Goal: Transaction & Acquisition: Obtain resource

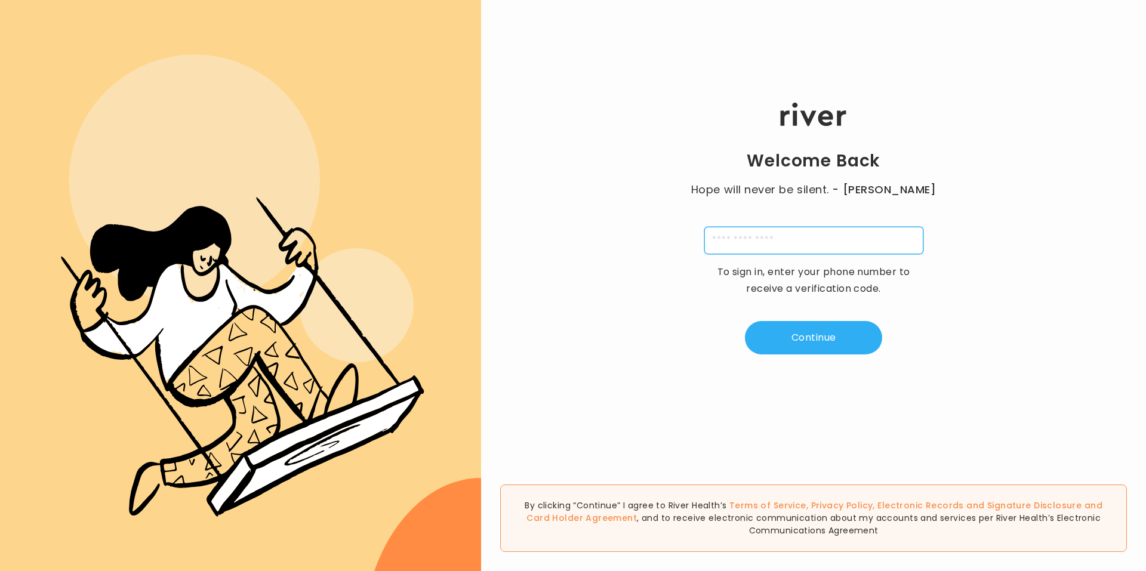
click at [837, 241] on input "tel" at bounding box center [813, 240] width 219 height 27
type input "**********"
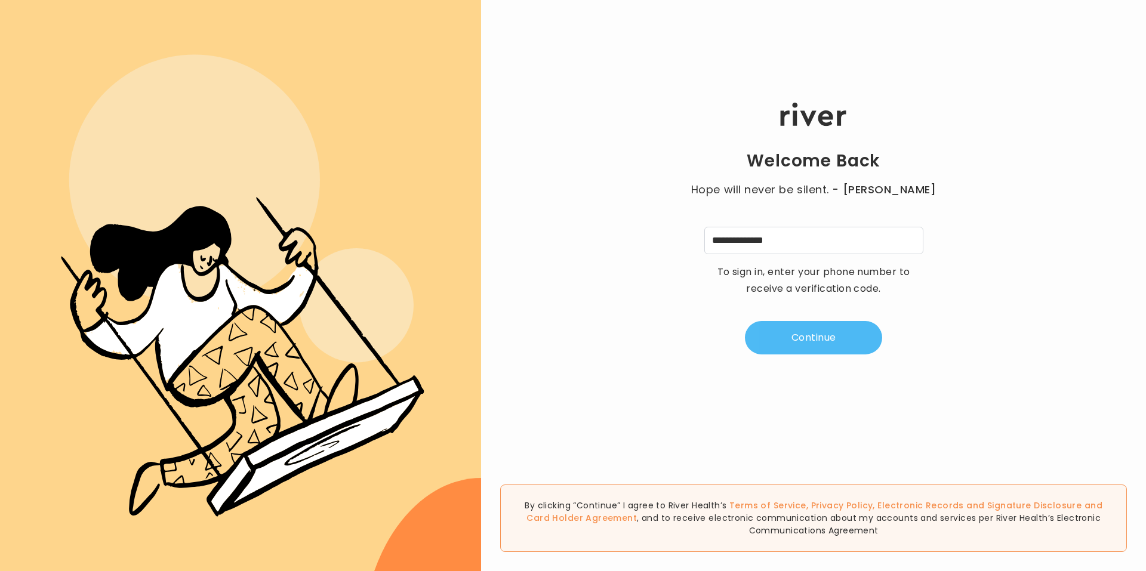
click at [865, 336] on button "Continue" at bounding box center [813, 337] width 137 height 33
type input "*"
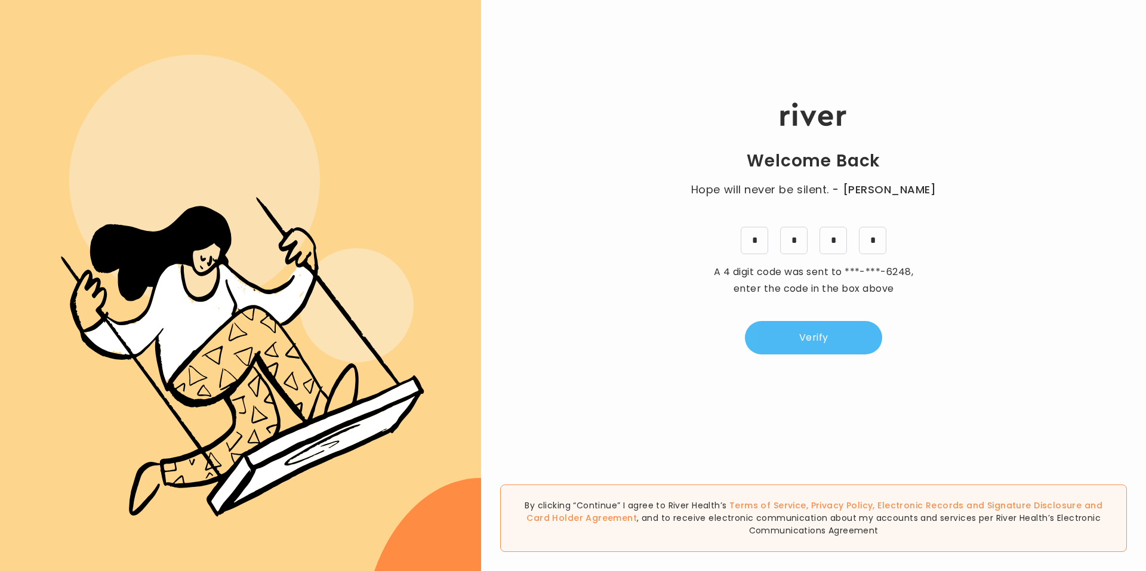
click at [778, 342] on button "Verify" at bounding box center [813, 337] width 137 height 33
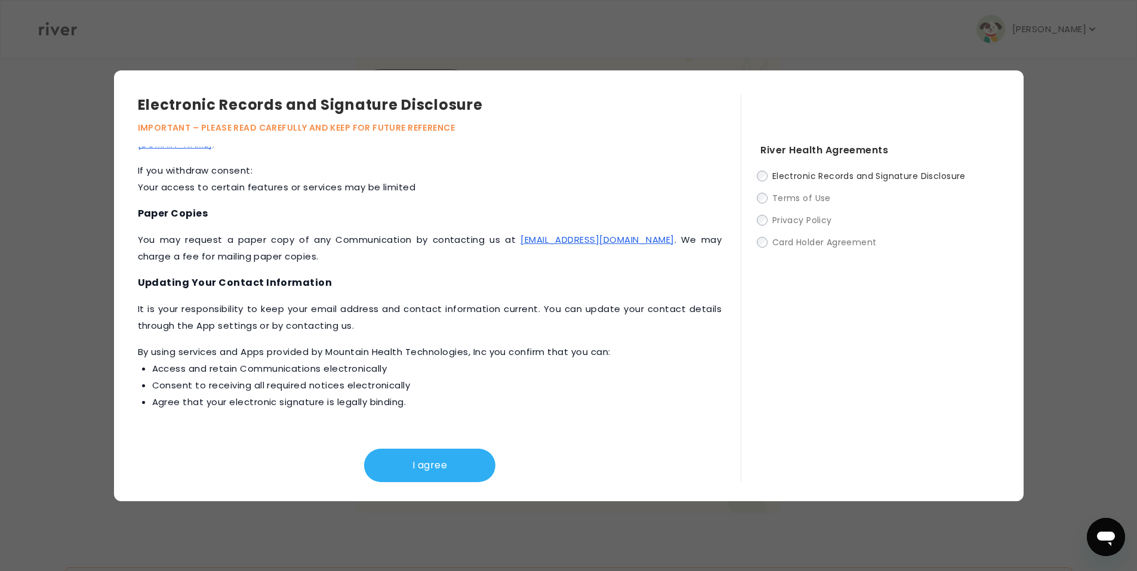
scroll to position [289, 0]
click at [450, 466] on button "I agree" at bounding box center [429, 465] width 131 height 33
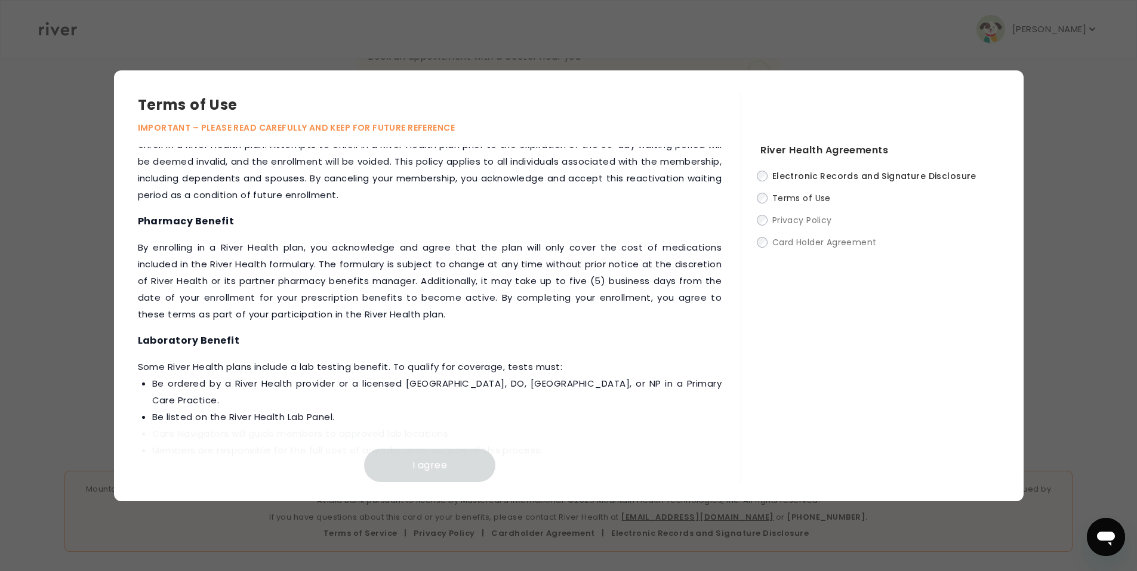
scroll to position [1269, 0]
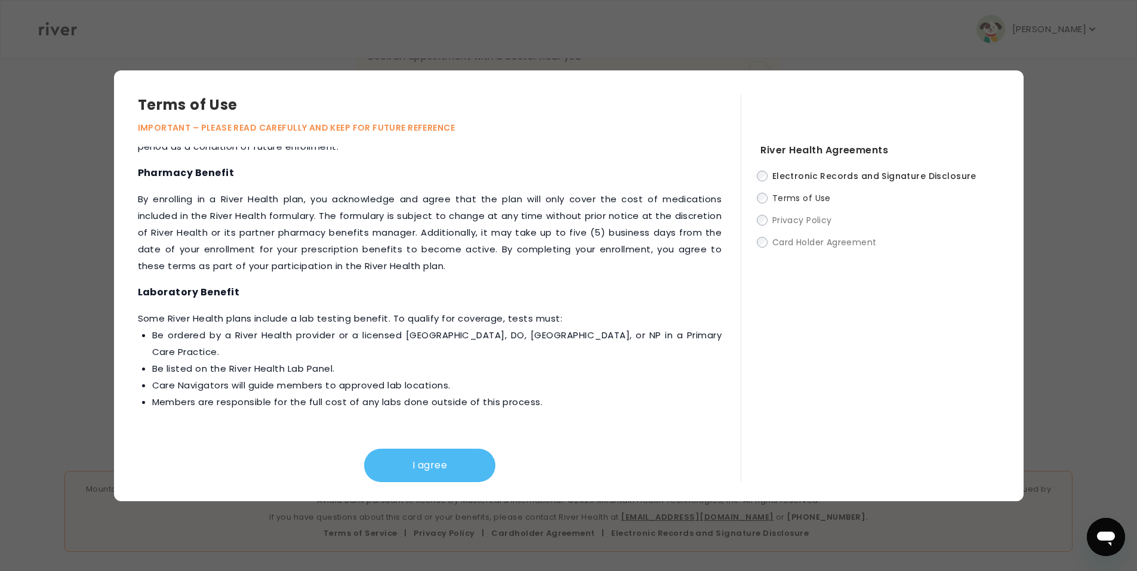
click at [459, 449] on button "I agree" at bounding box center [429, 465] width 131 height 33
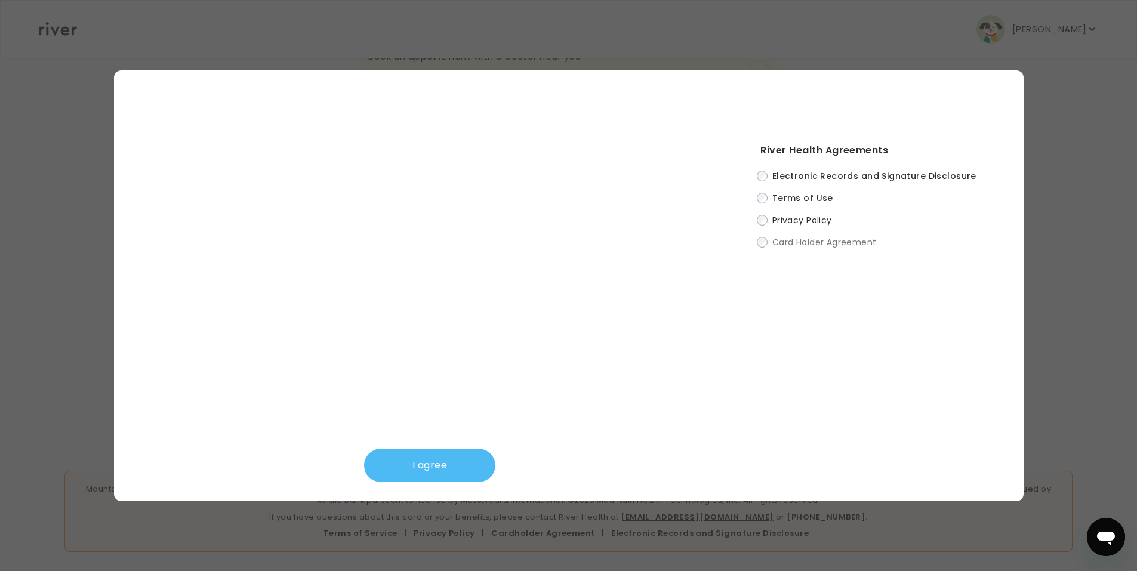
click at [448, 455] on button "I agree" at bounding box center [429, 465] width 131 height 33
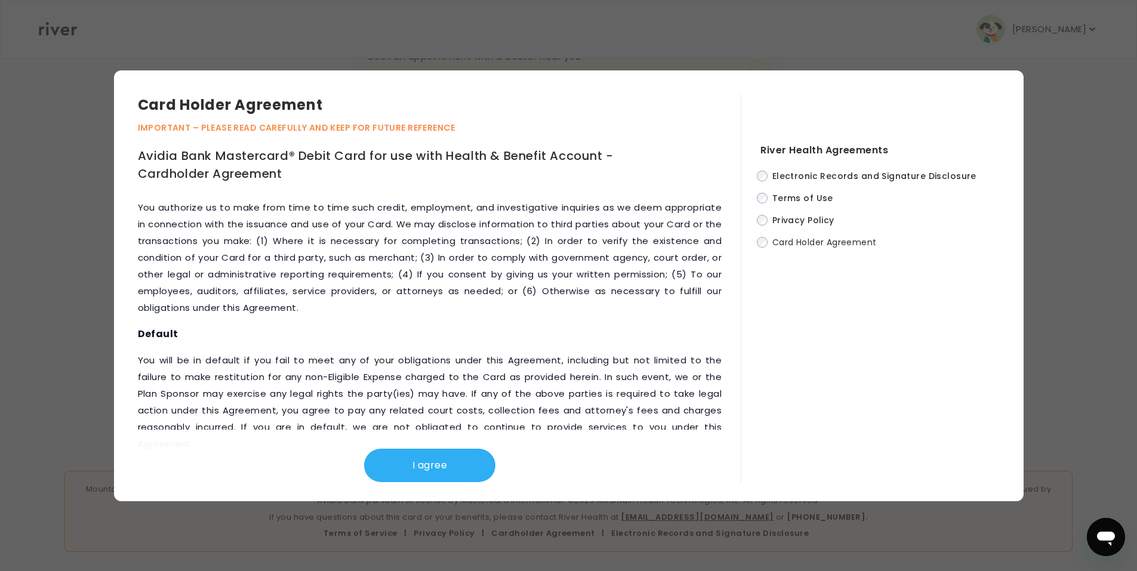
scroll to position [4989, 0]
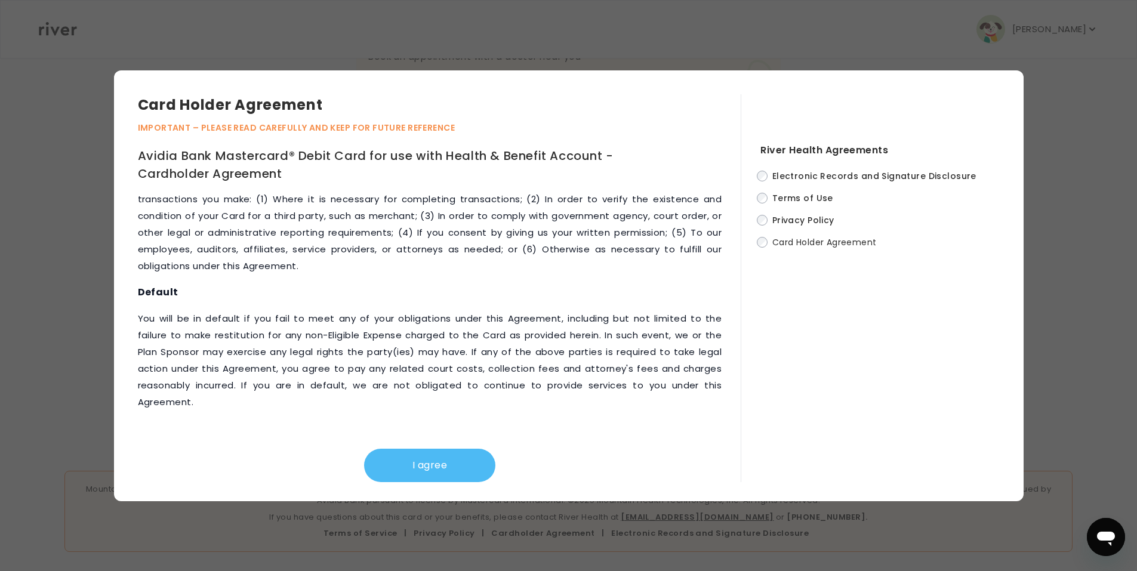
click at [436, 449] on button "I agree" at bounding box center [429, 465] width 131 height 33
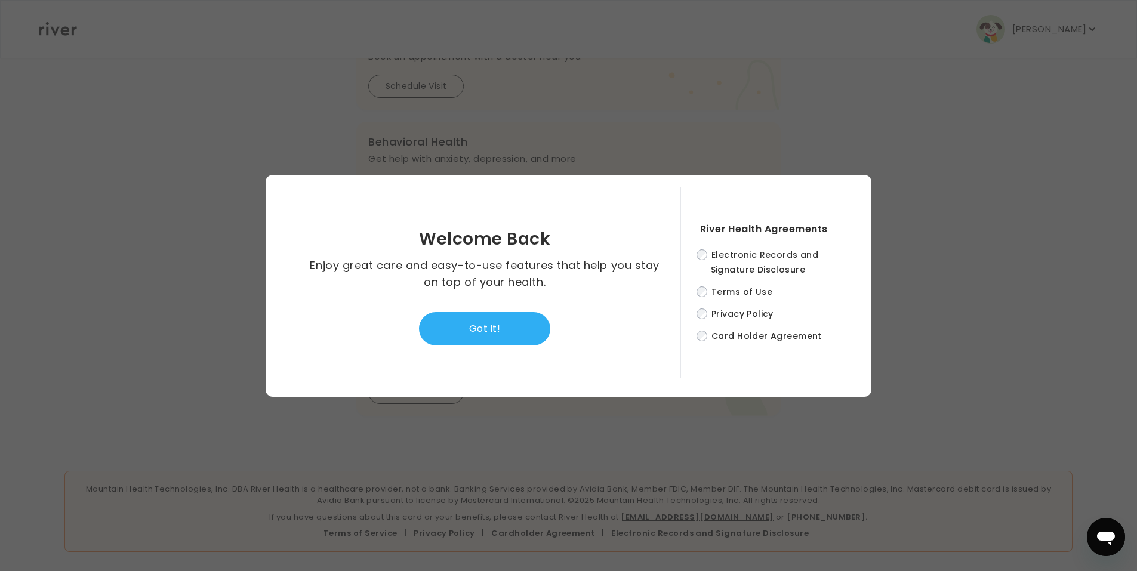
click at [493, 338] on button "Got it!" at bounding box center [484, 328] width 131 height 33
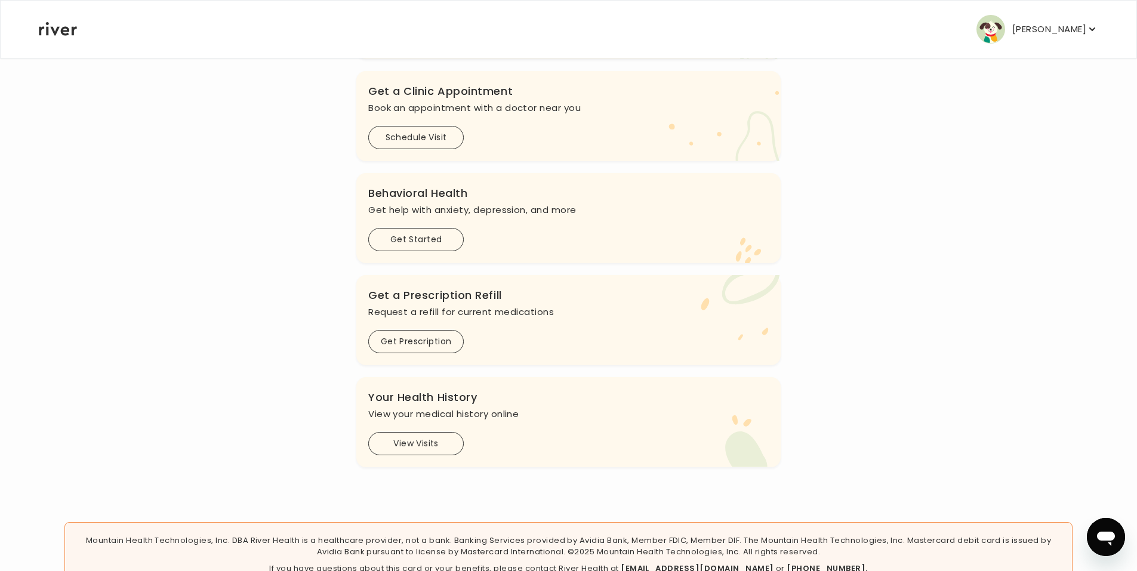
scroll to position [289, 0]
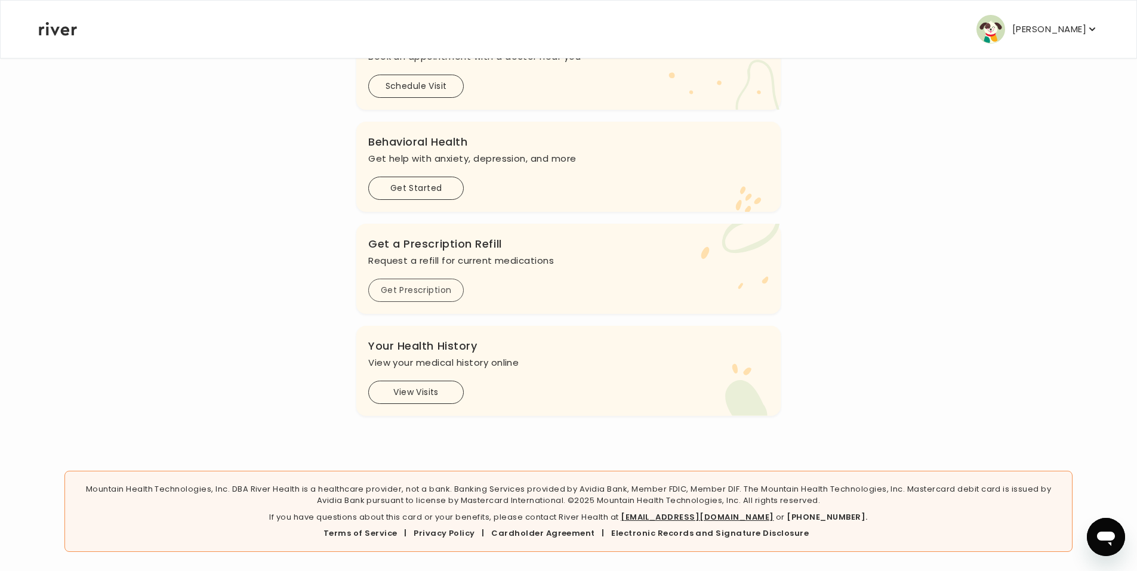
click at [411, 292] on button "Get Prescription" at bounding box center [415, 290] width 95 height 23
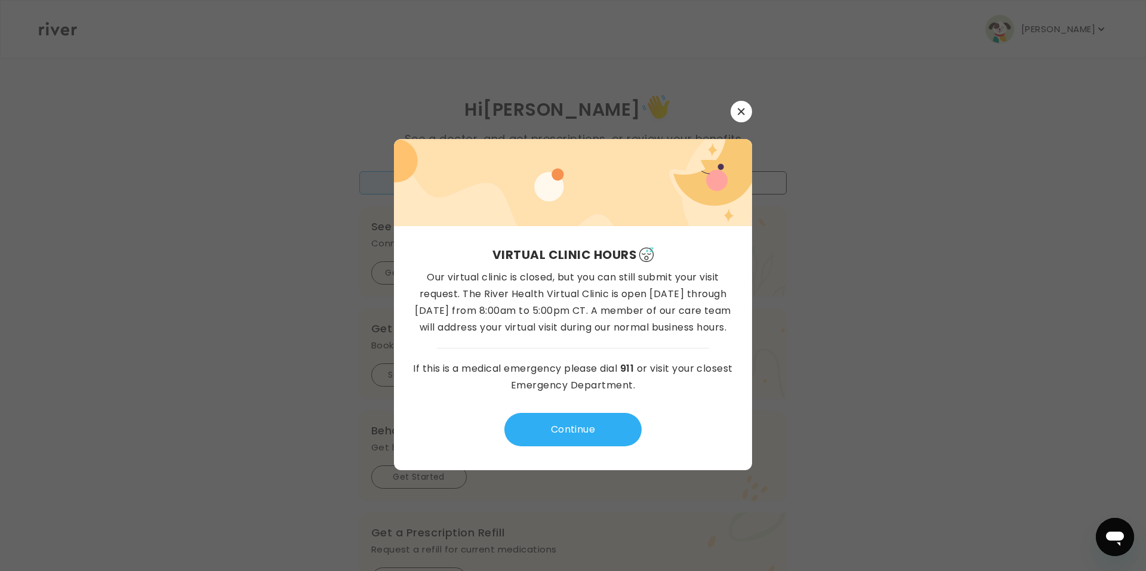
click at [556, 452] on div "Virtual Clinic Hours Our virtual clinic is closed, but you can still submit you…" at bounding box center [573, 348] width 358 height 244
click at [552, 436] on button "Continue" at bounding box center [572, 429] width 137 height 33
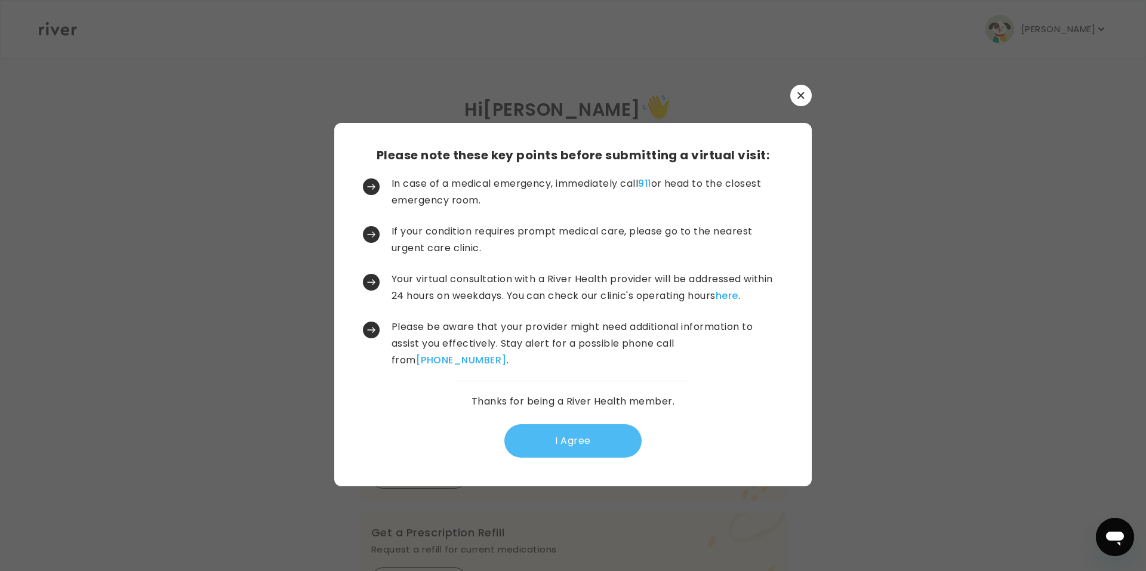
click at [589, 436] on button "I Agree" at bounding box center [572, 440] width 137 height 33
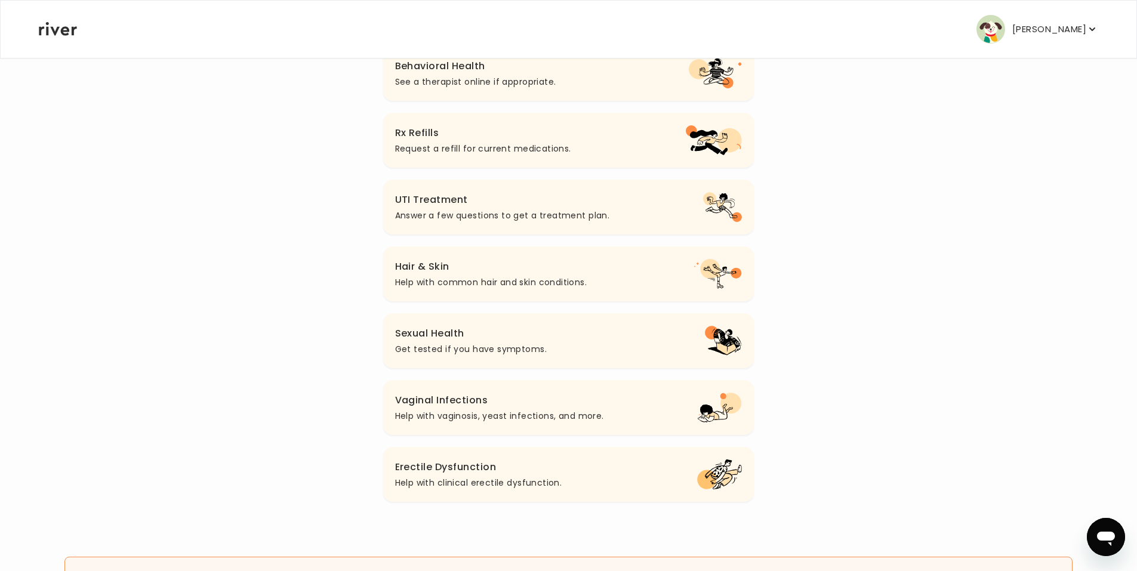
scroll to position [276, 0]
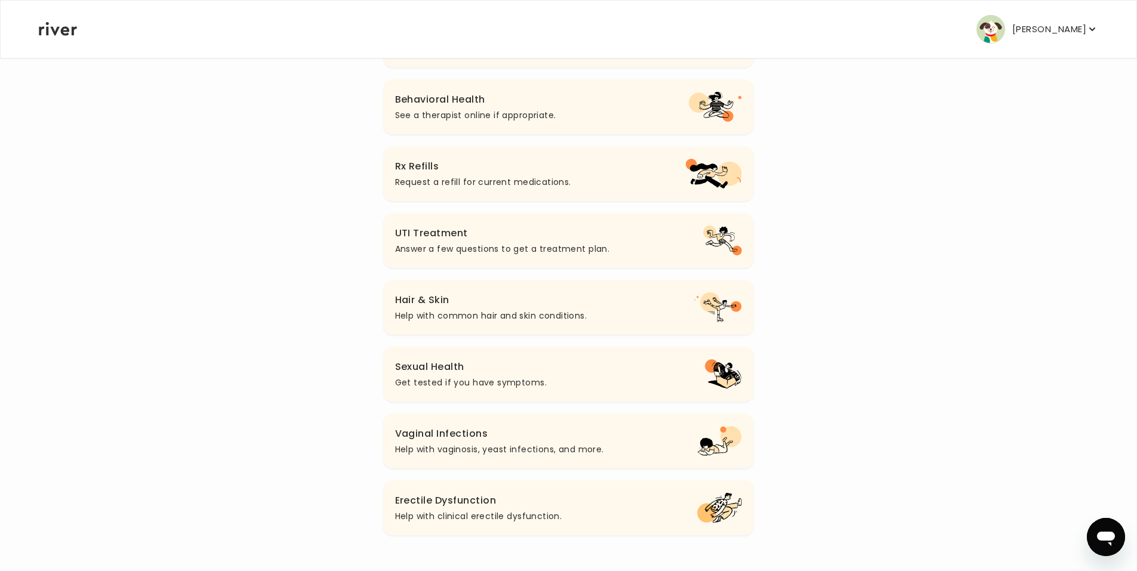
click at [495, 186] on p "Request a refill for current medications." at bounding box center [483, 182] width 176 height 14
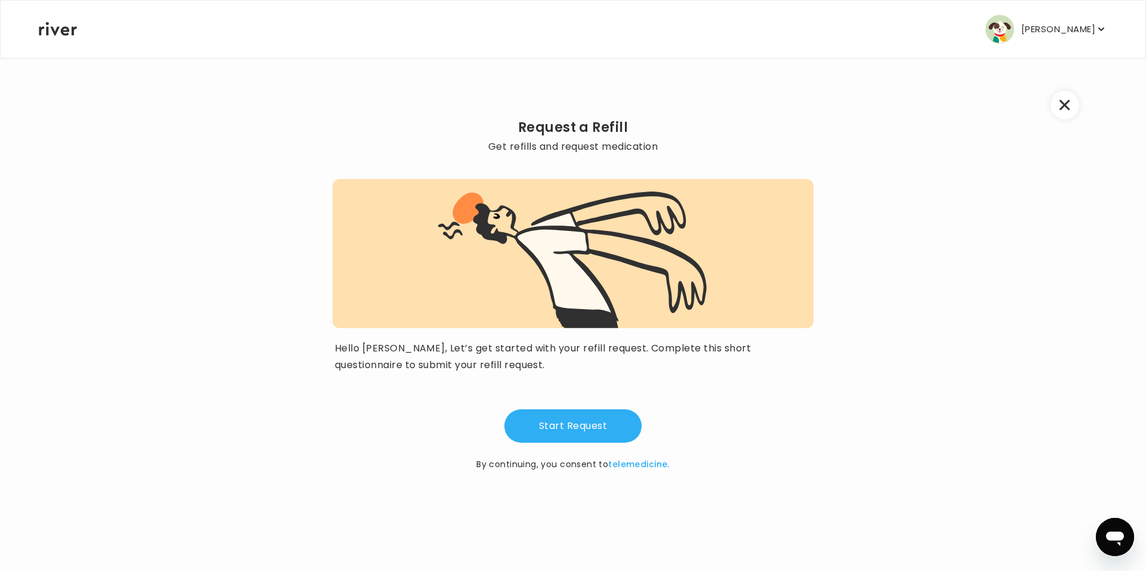
click at [596, 407] on div "Start Request By continuing, you consent to telemedicine." at bounding box center [572, 430] width 481 height 84
click at [596, 423] on button "Start Request" at bounding box center [572, 425] width 137 height 33
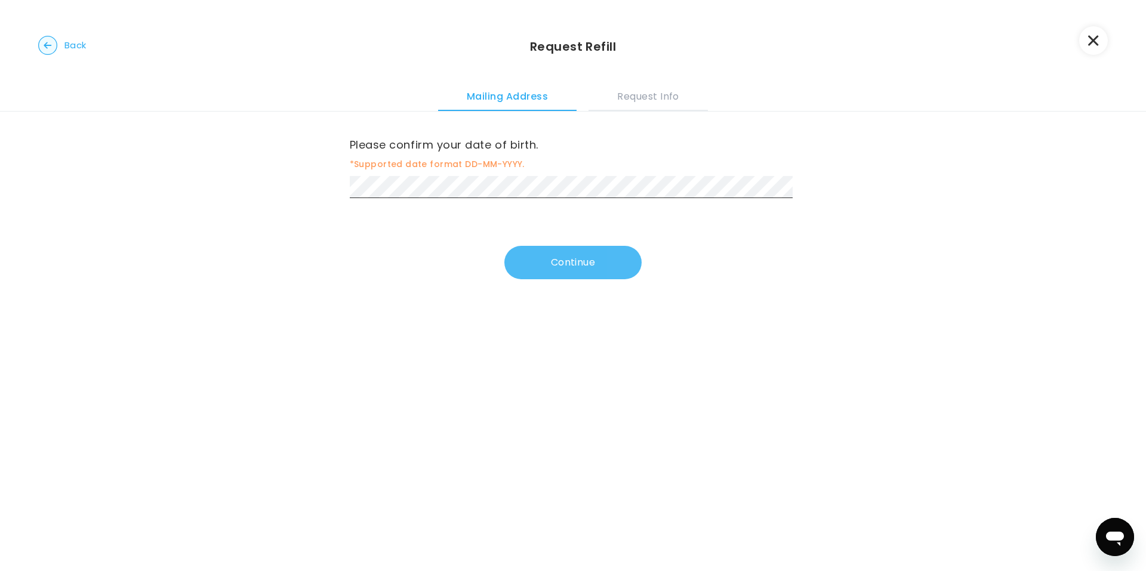
click at [576, 276] on button "Continue" at bounding box center [572, 262] width 137 height 33
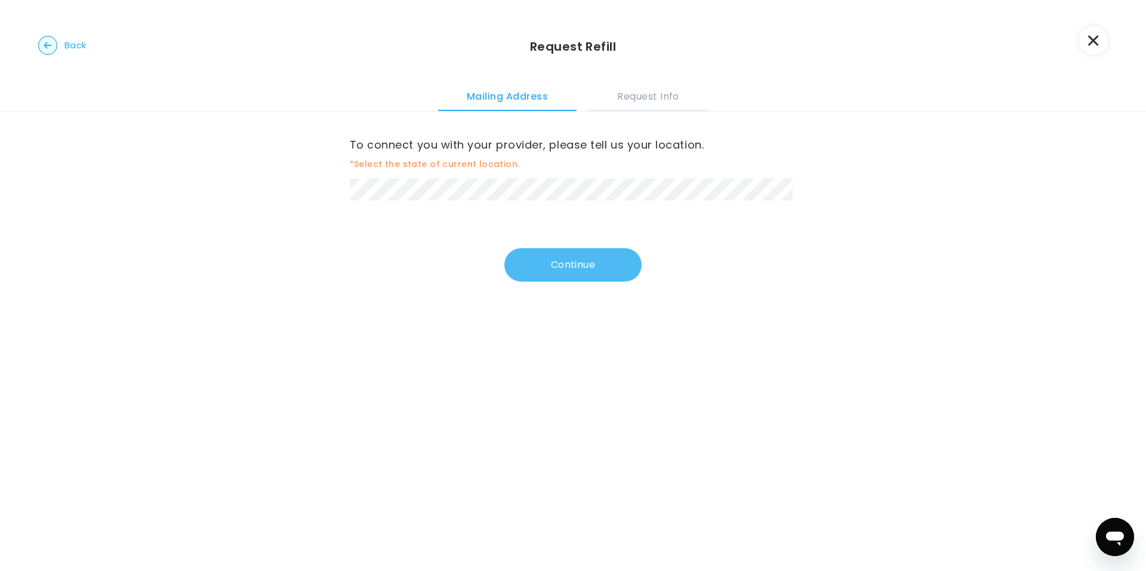
drag, startPoint x: 556, startPoint y: 253, endPoint x: 562, endPoint y: 258, distance: 8.0
click at [556, 255] on div "To connect you with your provider, please tell us your location. *Select the st…" at bounding box center [573, 197] width 447 height 170
click at [562, 260] on button "Continue" at bounding box center [572, 264] width 137 height 33
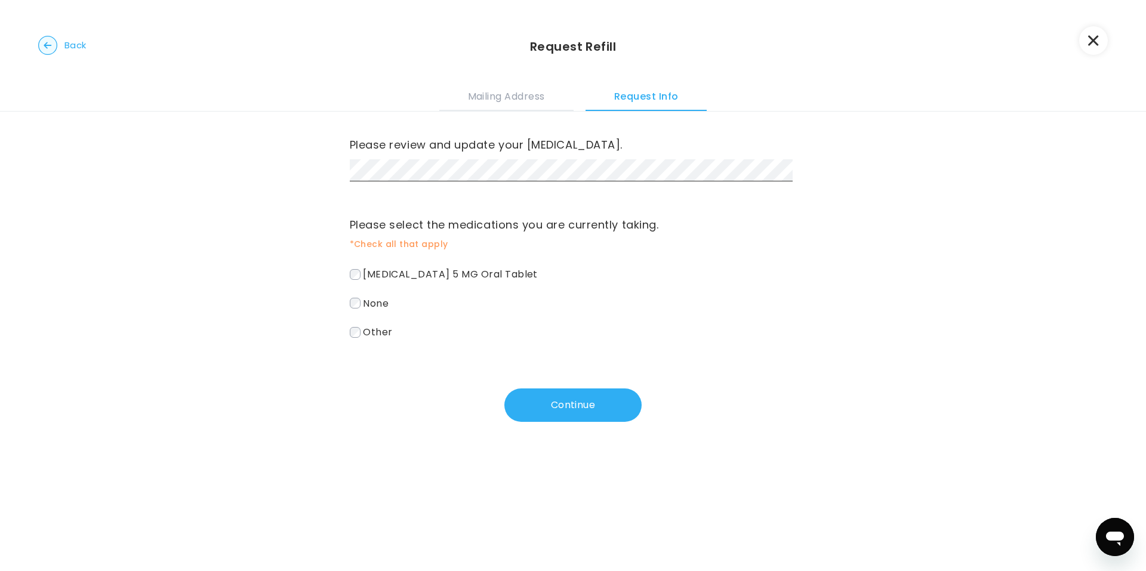
click at [399, 270] on span "escitalopram oxalate 5 MG Oral Tablet" at bounding box center [450, 274] width 175 height 14
click at [610, 408] on button "Continue" at bounding box center [572, 405] width 137 height 33
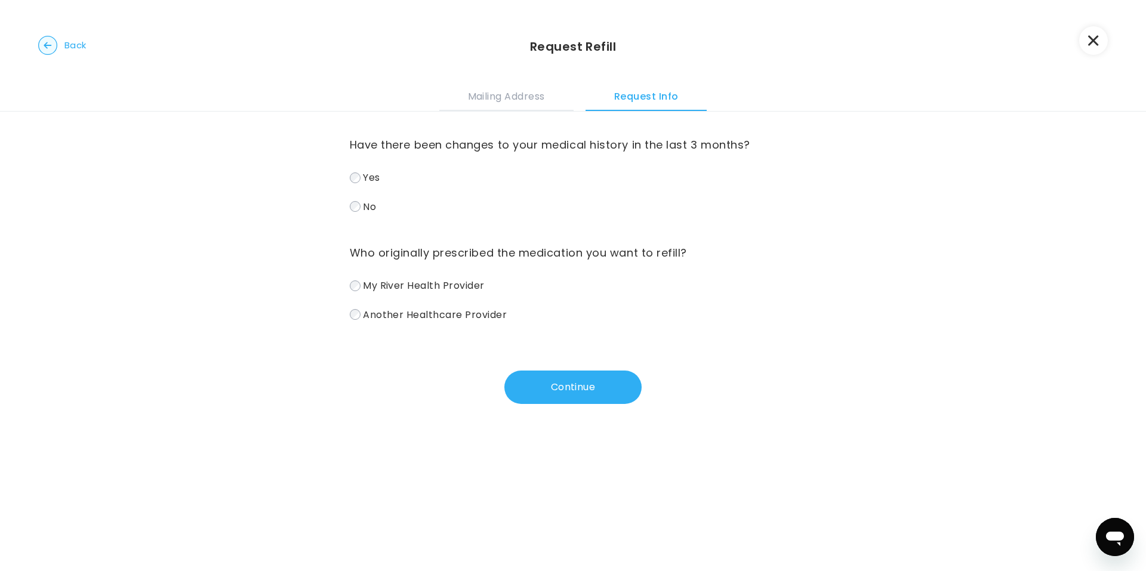
click at [369, 204] on span "No" at bounding box center [369, 206] width 13 height 14
click at [432, 285] on span "My River Health Provider" at bounding box center [424, 286] width 122 height 14
click at [533, 393] on button "Continue" at bounding box center [572, 387] width 137 height 33
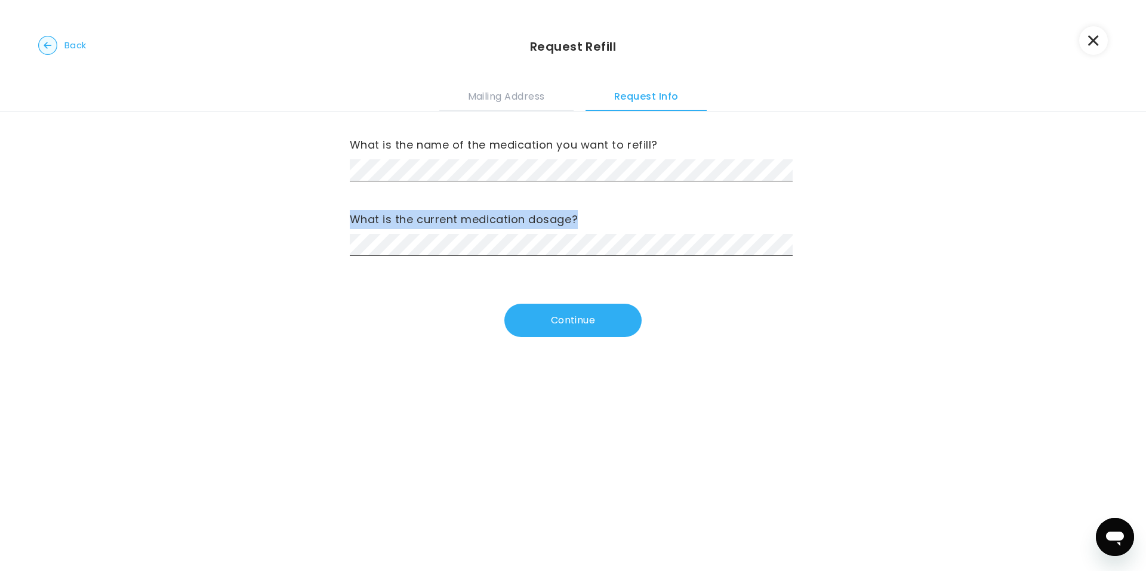
click at [488, 251] on div "What is the name of the medication you want to refill? What is the current medi…" at bounding box center [573, 225] width 447 height 226
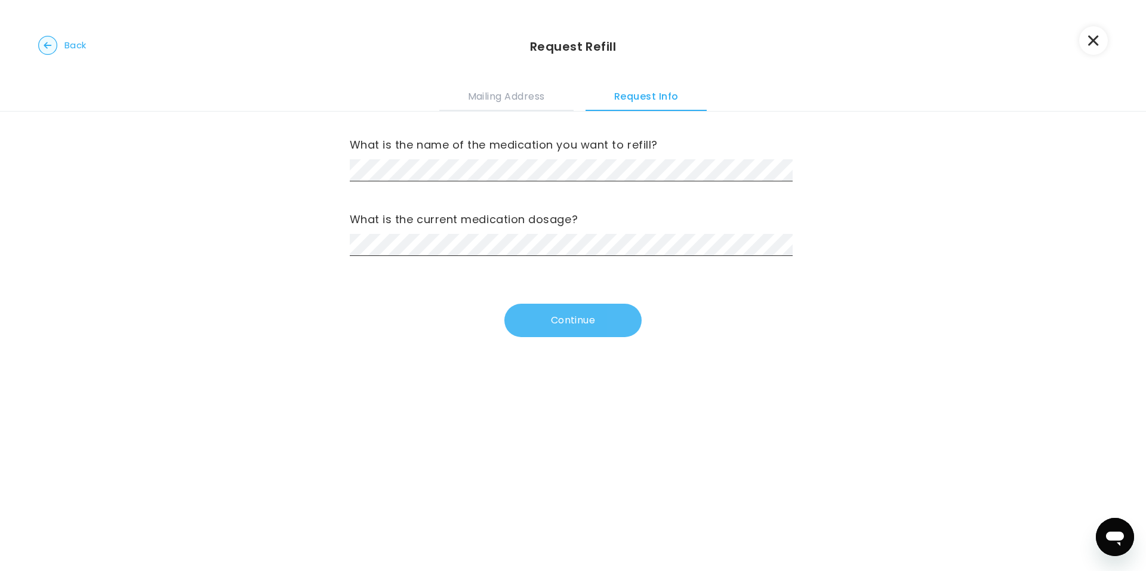
click at [562, 312] on button "Continue" at bounding box center [572, 320] width 137 height 33
click at [581, 315] on button "Continue" at bounding box center [572, 320] width 137 height 33
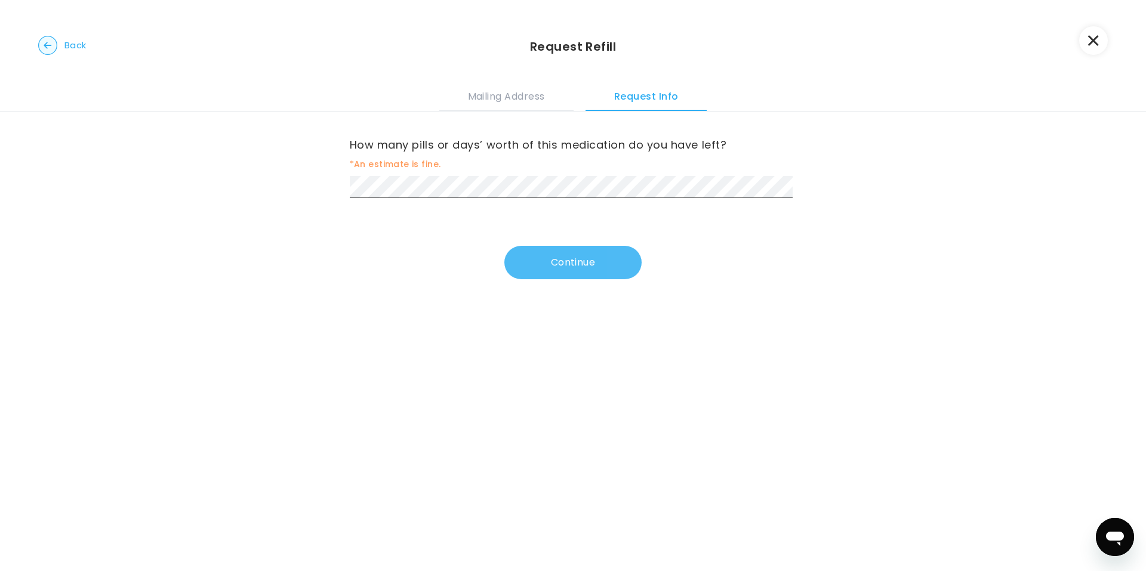
click at [611, 251] on button "Continue" at bounding box center [572, 262] width 137 height 33
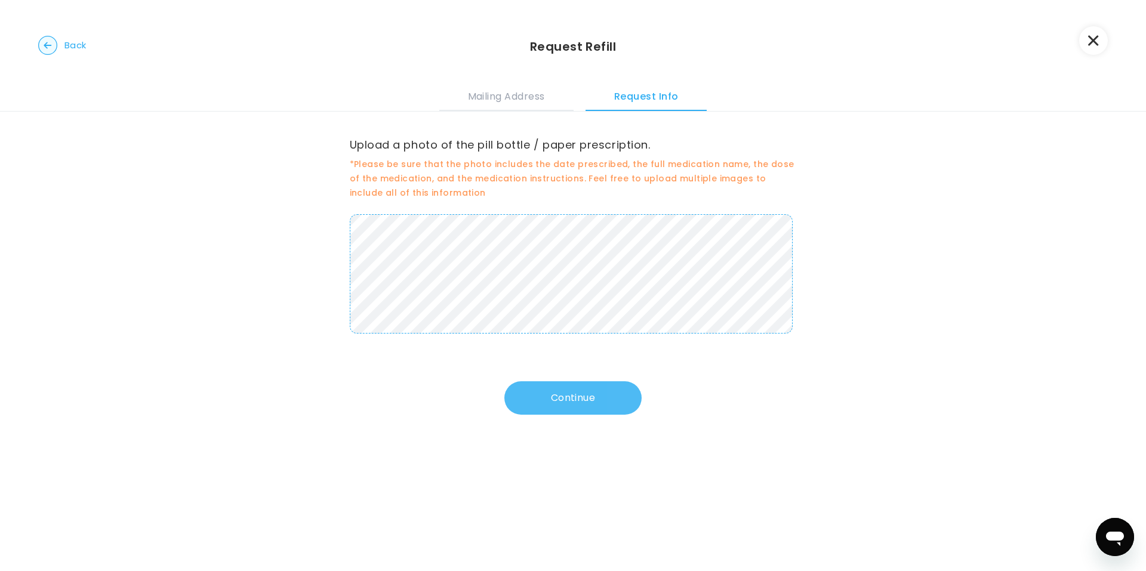
click at [568, 391] on button "Continue" at bounding box center [572, 397] width 137 height 33
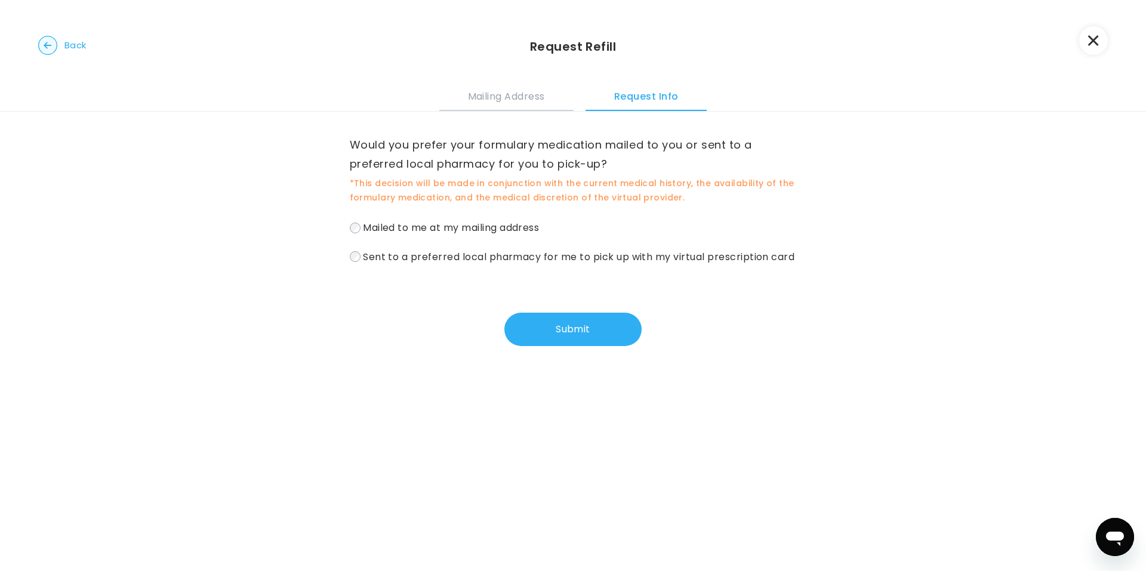
click at [525, 97] on button "Mailing Address" at bounding box center [506, 95] width 134 height 32
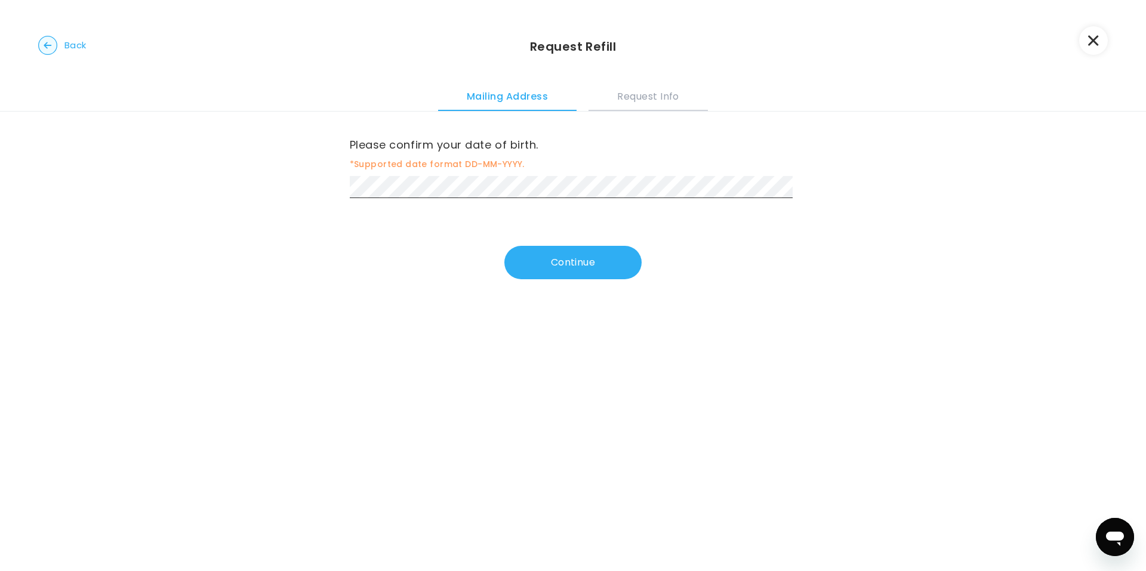
click at [655, 88] on button "Request Info" at bounding box center [648, 95] width 119 height 32
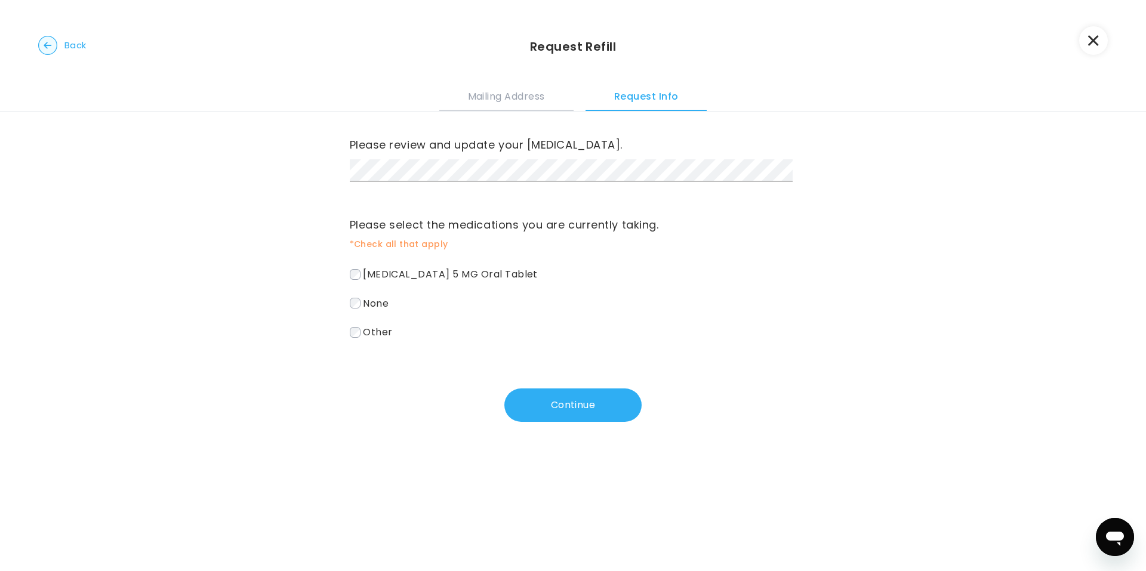
click at [532, 101] on button "Mailing Address" at bounding box center [506, 95] width 134 height 32
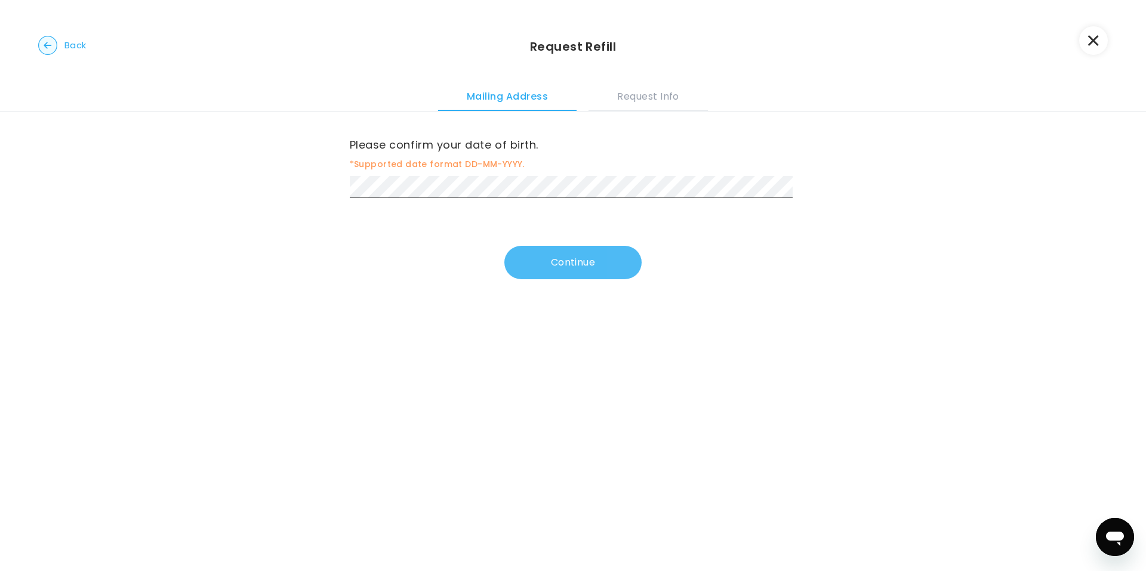
drag, startPoint x: 566, startPoint y: 270, endPoint x: 566, endPoint y: 280, distance: 9.5
click at [566, 271] on button "Continue" at bounding box center [572, 262] width 137 height 33
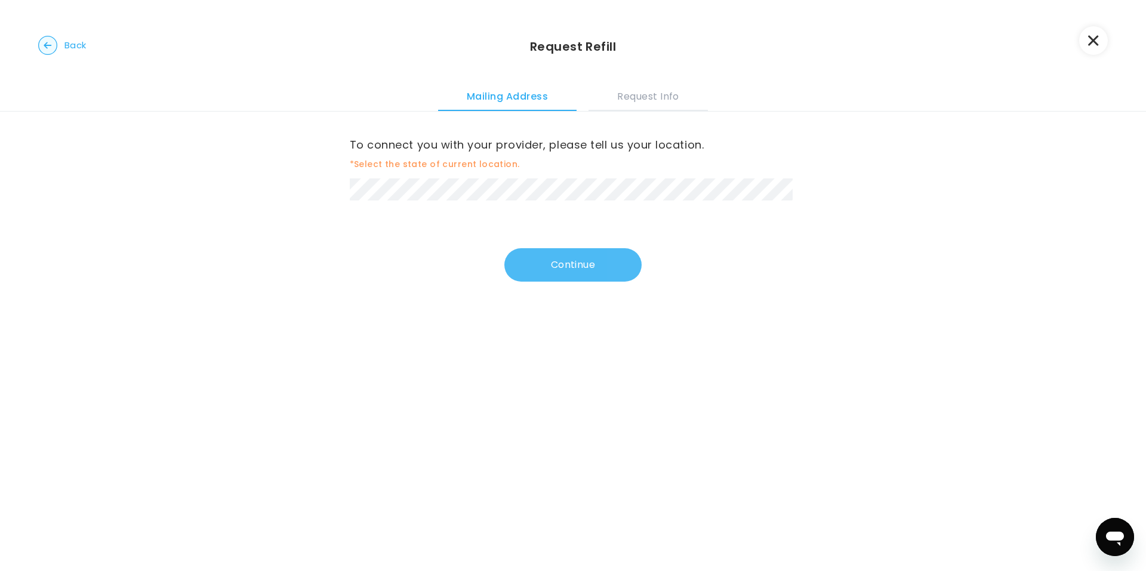
click at [571, 253] on button "Continue" at bounding box center [572, 264] width 137 height 33
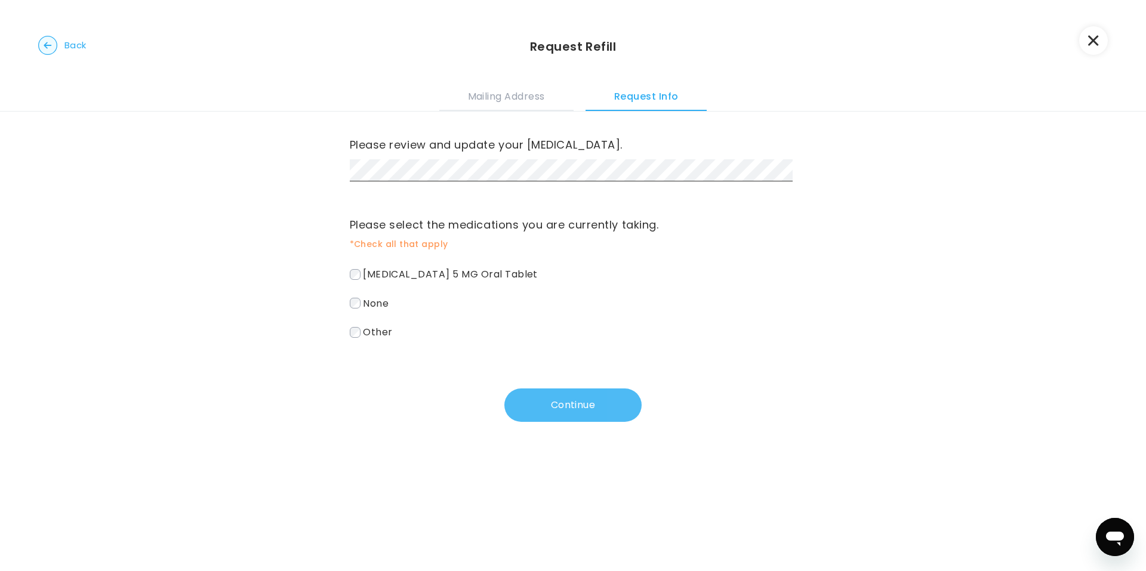
click at [566, 391] on button "Continue" at bounding box center [572, 405] width 137 height 33
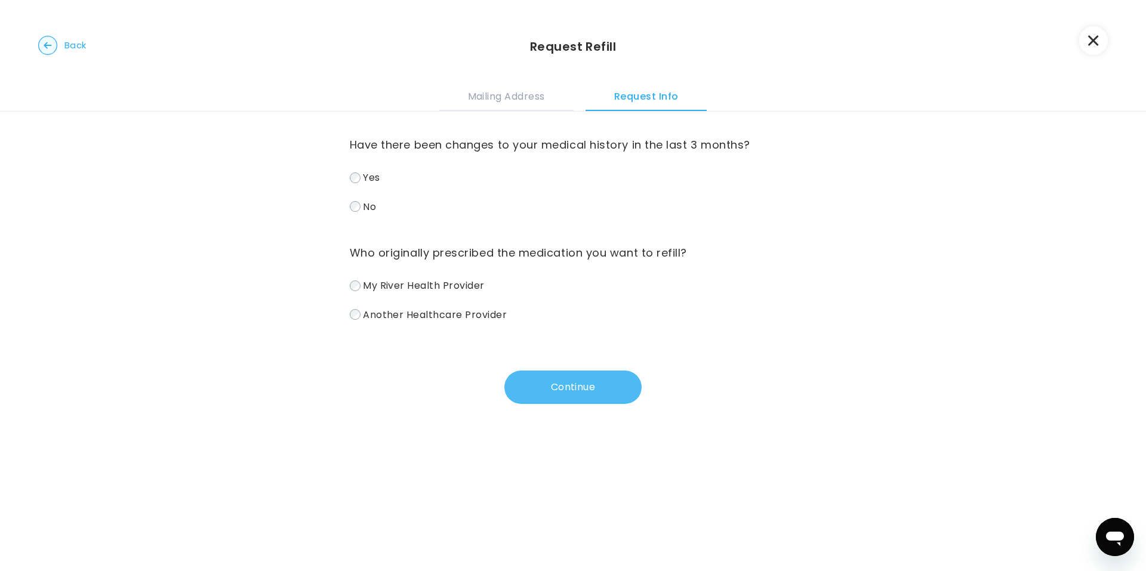
click at [562, 392] on button "Continue" at bounding box center [572, 387] width 137 height 33
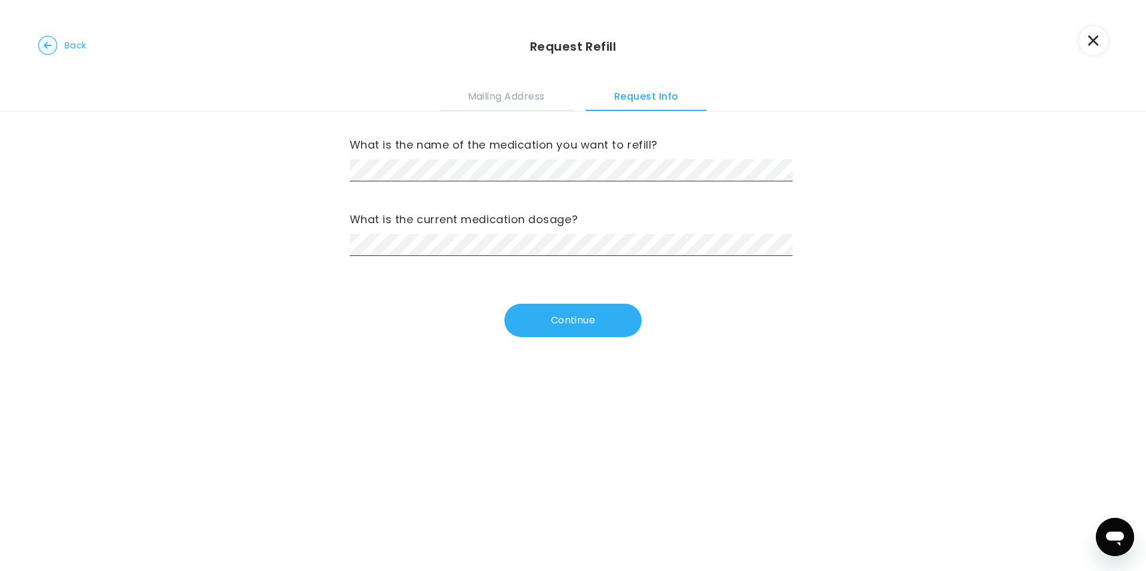
drag, startPoint x: 565, startPoint y: 318, endPoint x: 537, endPoint y: 302, distance: 31.8
click at [565, 316] on button "Continue" at bounding box center [572, 320] width 137 height 33
drag, startPoint x: 546, startPoint y: 322, endPoint x: 530, endPoint y: 326, distance: 15.9
click at [542, 324] on button "Continue" at bounding box center [572, 320] width 137 height 33
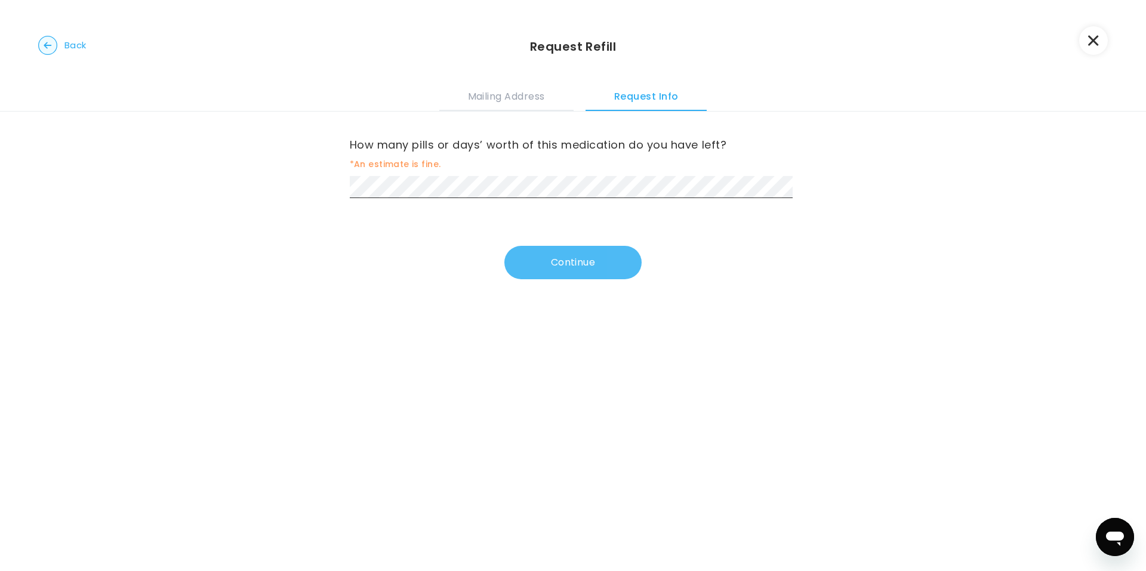
click at [552, 275] on button "Continue" at bounding box center [572, 262] width 137 height 33
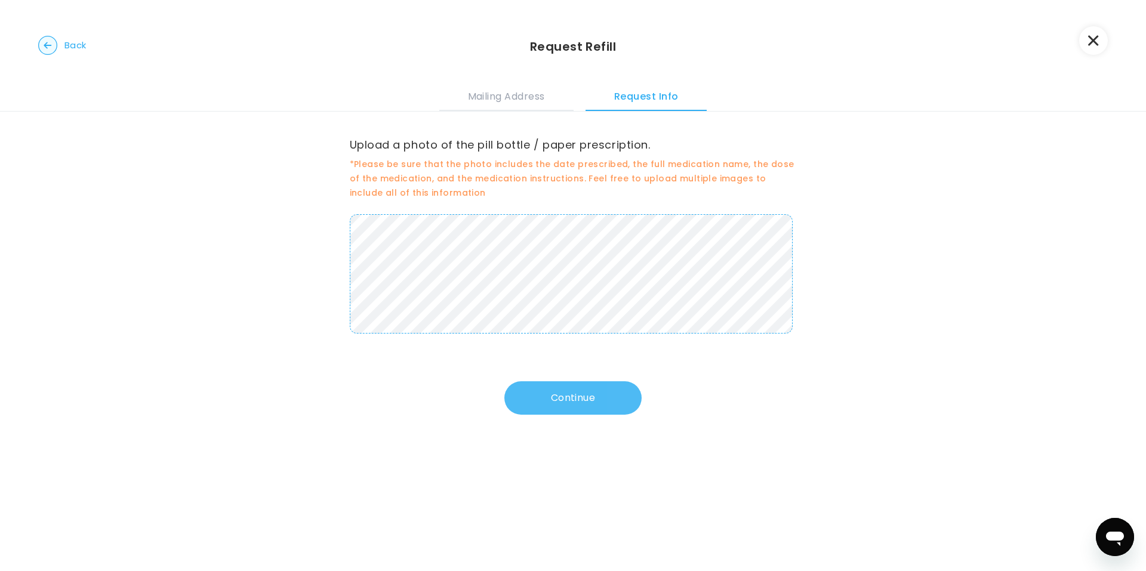
click at [556, 398] on button "Continue" at bounding box center [572, 397] width 137 height 33
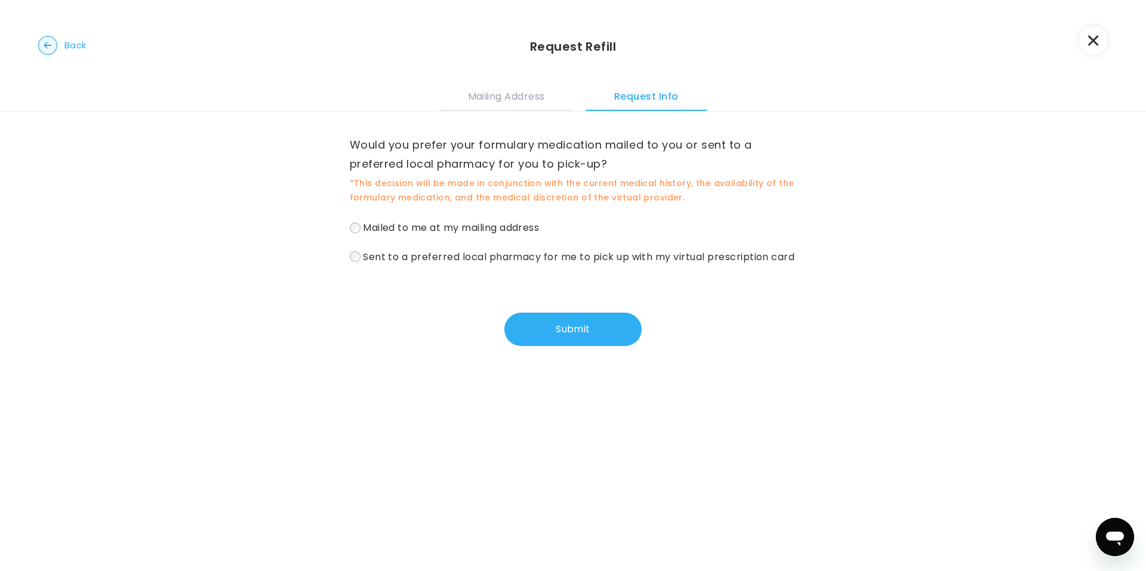
click at [459, 250] on span "Sent to a preferred local pharmacy for me to pick up with my virtual prescripti…" at bounding box center [579, 256] width 432 height 14
click at [610, 335] on button "Submit" at bounding box center [572, 329] width 137 height 33
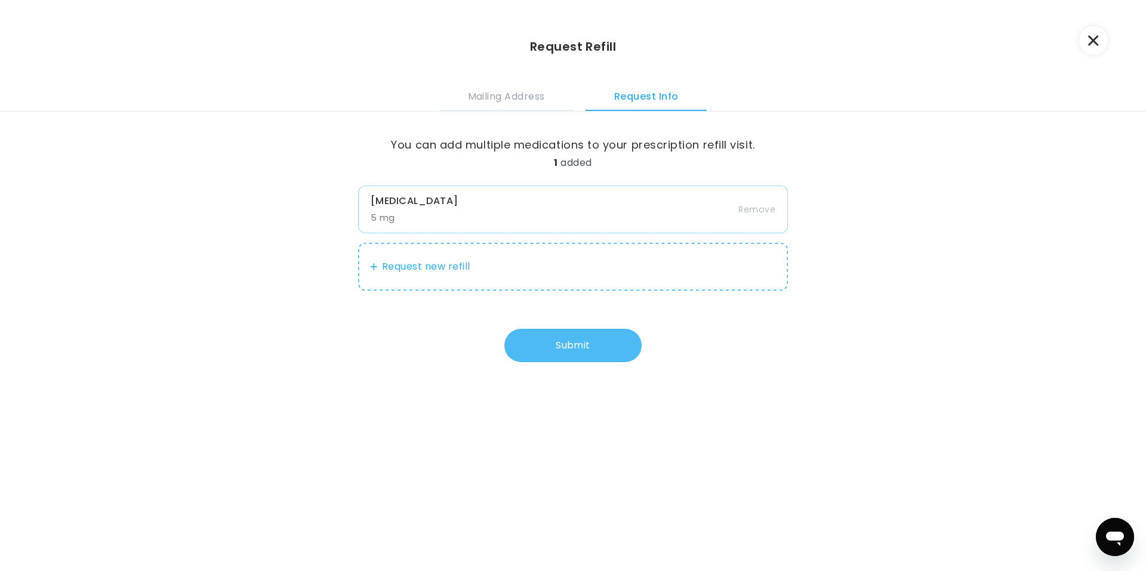
click at [525, 346] on button "Submit" at bounding box center [572, 345] width 137 height 33
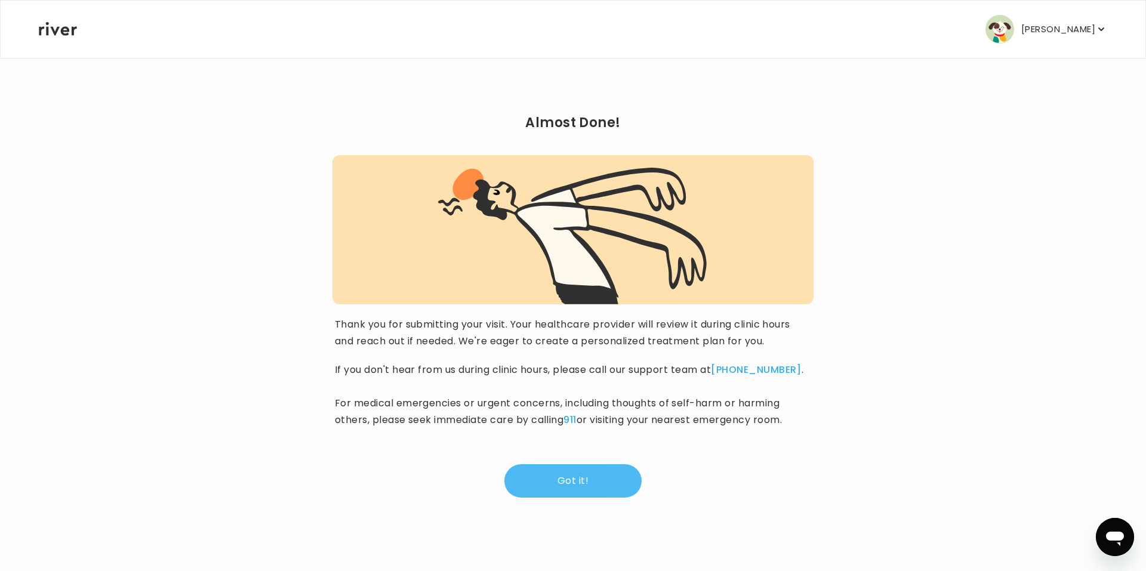
click at [541, 481] on button "Got it!" at bounding box center [572, 480] width 137 height 33
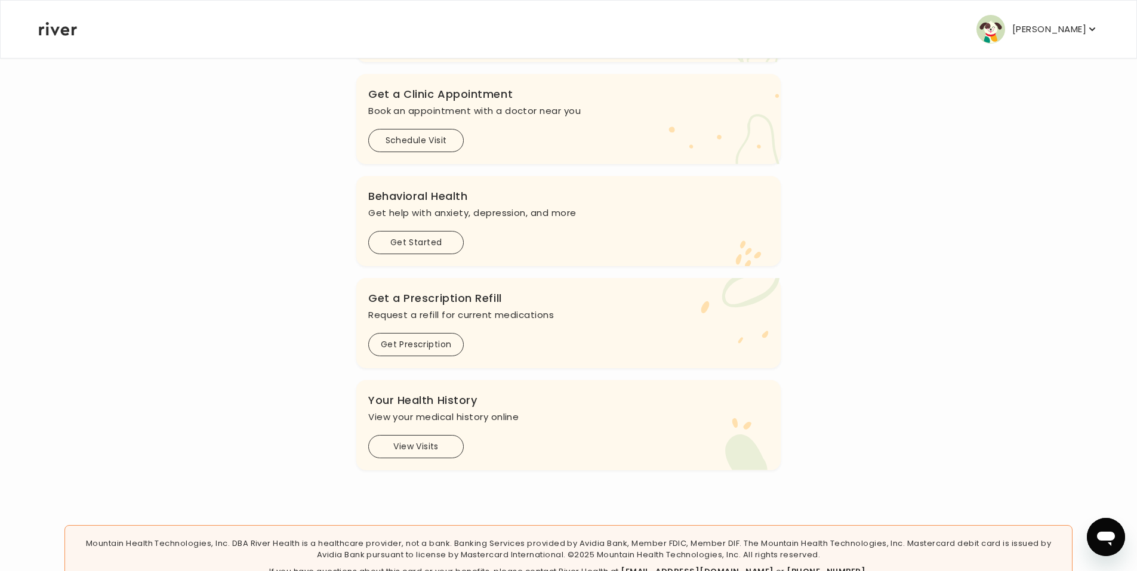
scroll to position [100, 0]
